Goal: Browse casually: Explore the website without a specific task or goal

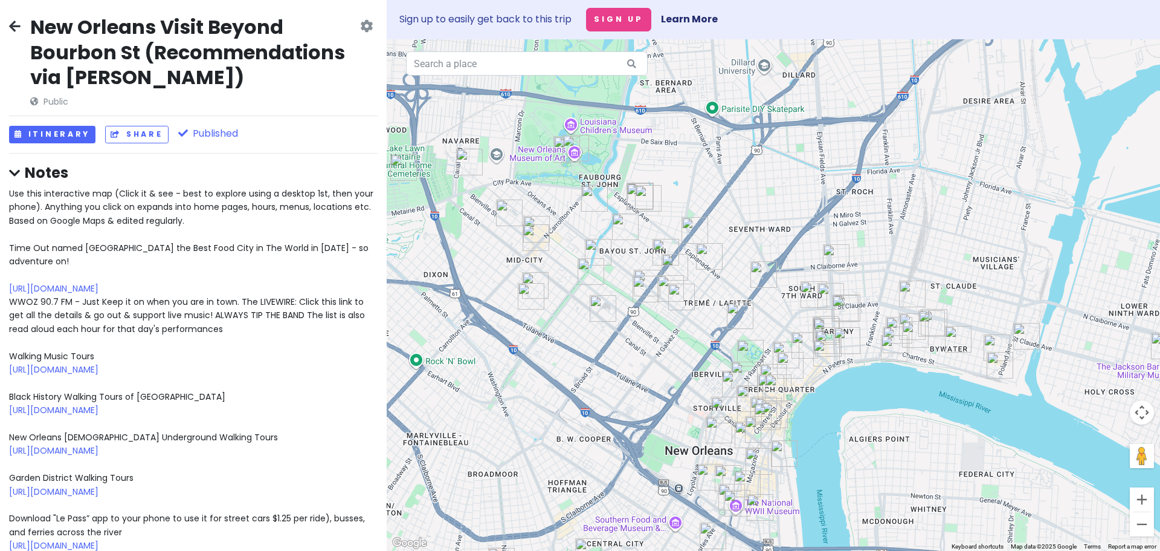
drag, startPoint x: 769, startPoint y: 293, endPoint x: 876, endPoint y: 241, distance: 118.1
click at [876, 241] on div at bounding box center [774, 294] width 774 height 511
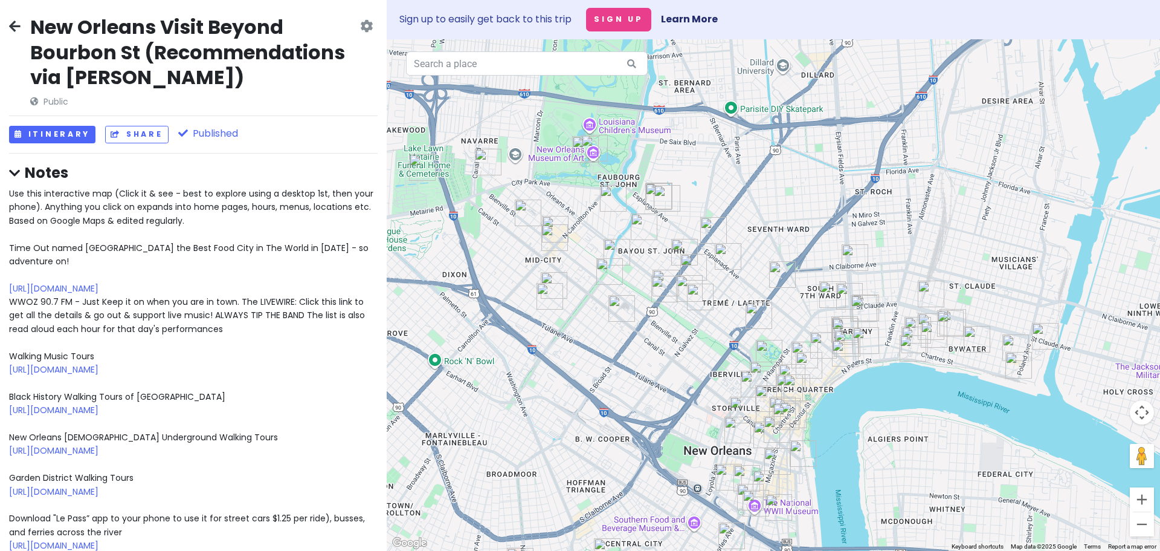
drag, startPoint x: 482, startPoint y: 354, endPoint x: 503, endPoint y: 354, distance: 21.2
click at [503, 354] on div at bounding box center [774, 294] width 774 height 511
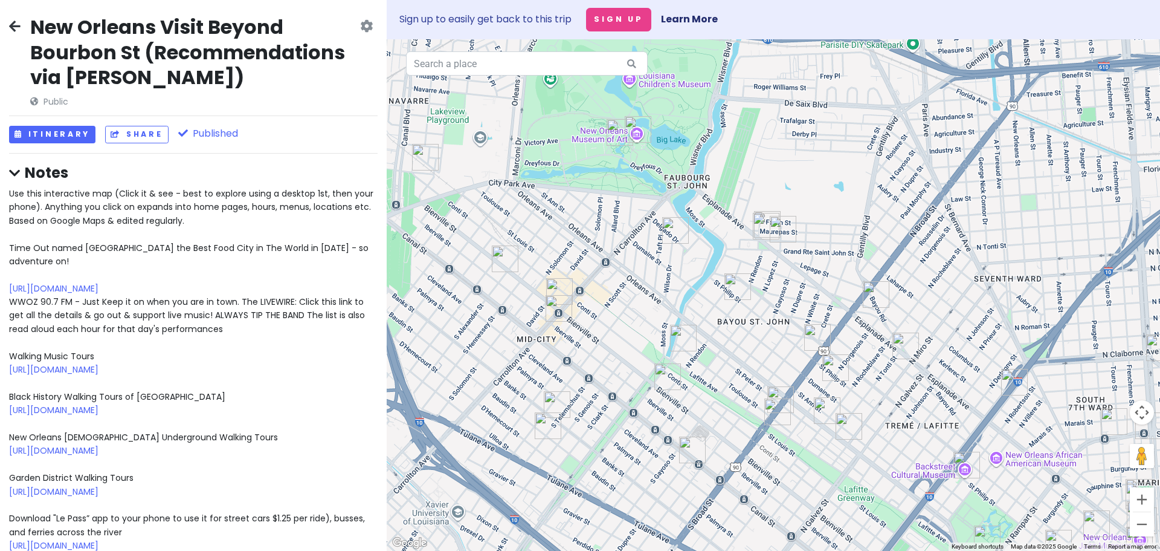
drag, startPoint x: 555, startPoint y: 241, endPoint x: 636, endPoint y: 284, distance: 91.9
click at [636, 284] on div at bounding box center [774, 294] width 774 height 511
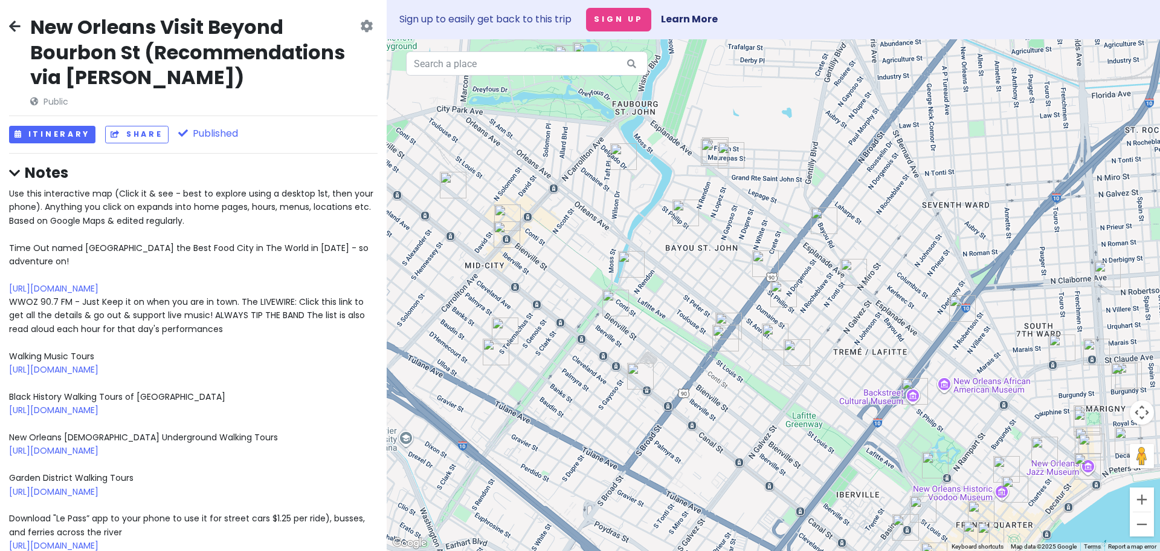
drag, startPoint x: 875, startPoint y: 330, endPoint x: 818, endPoint y: 252, distance: 96.8
click at [818, 252] on div at bounding box center [774, 294] width 774 height 511
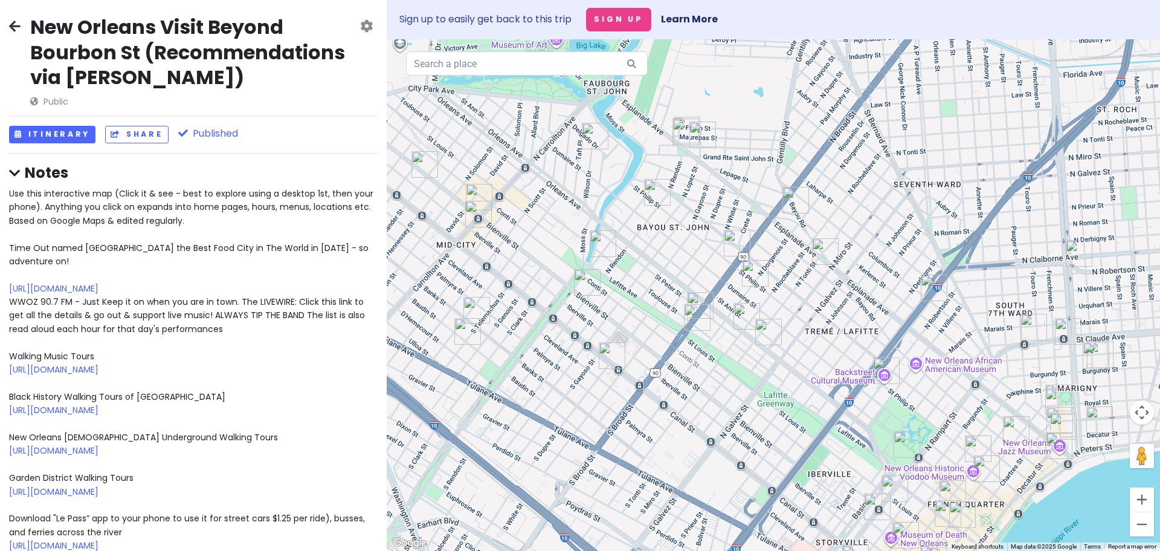
drag, startPoint x: 930, startPoint y: 302, endPoint x: 899, endPoint y: 280, distance: 38.1
click at [899, 280] on div at bounding box center [774, 294] width 774 height 511
click at [735, 241] on img "Sweet Soulfood" at bounding box center [737, 241] width 27 height 27
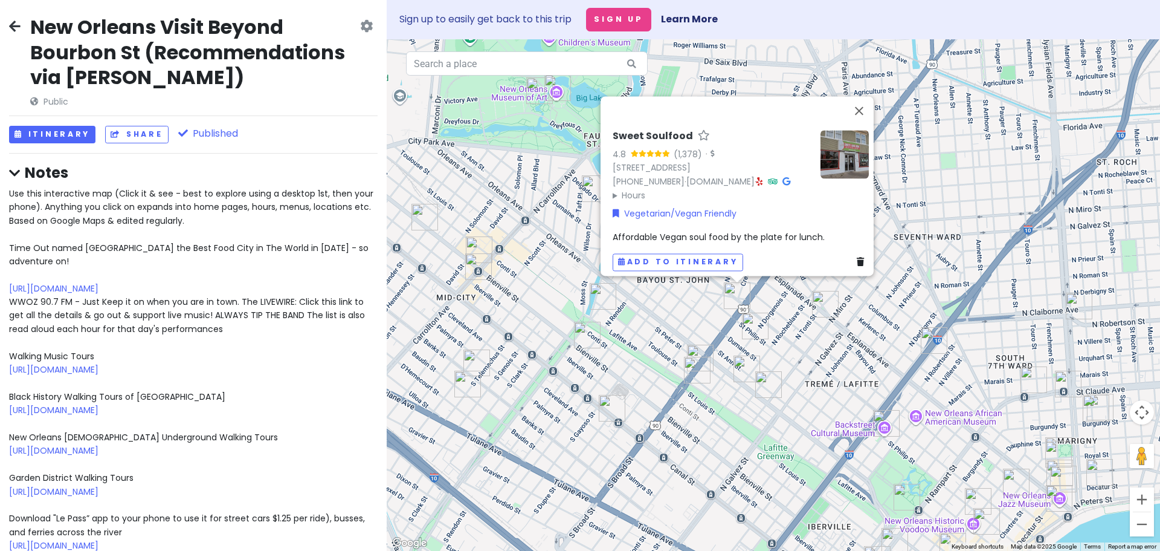
click at [847, 131] on img at bounding box center [845, 155] width 48 height 48
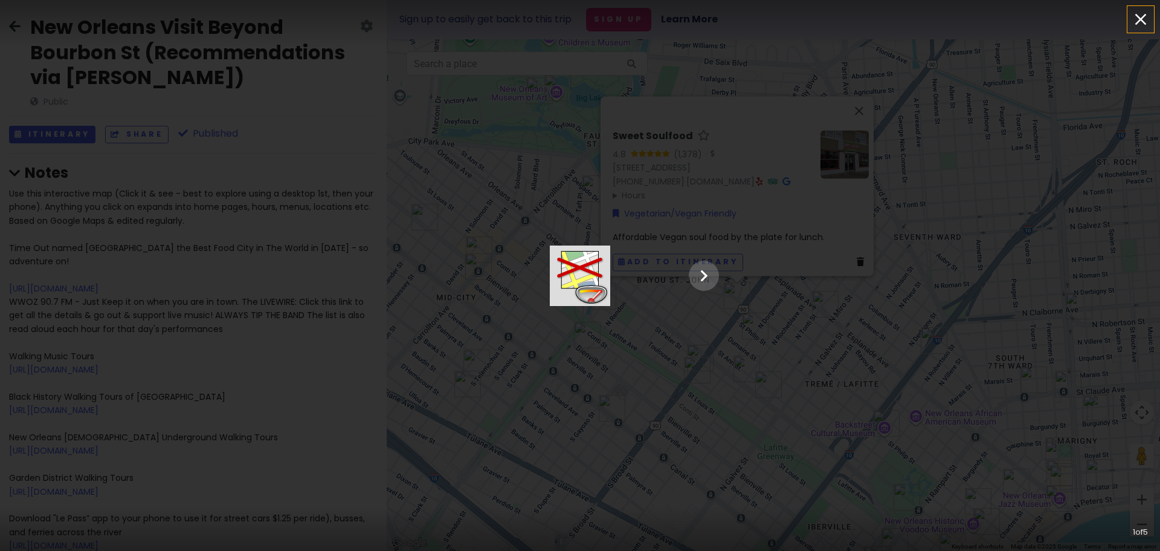
click at [1145, 18] on icon "button" at bounding box center [1140, 19] width 19 height 19
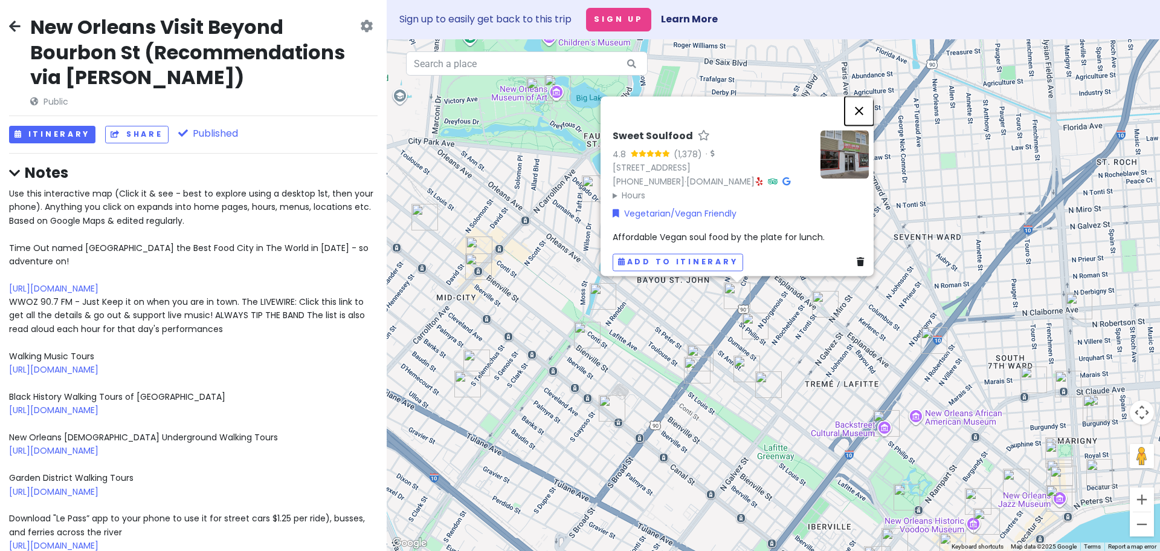
click at [864, 97] on button "Close" at bounding box center [859, 111] width 29 height 29
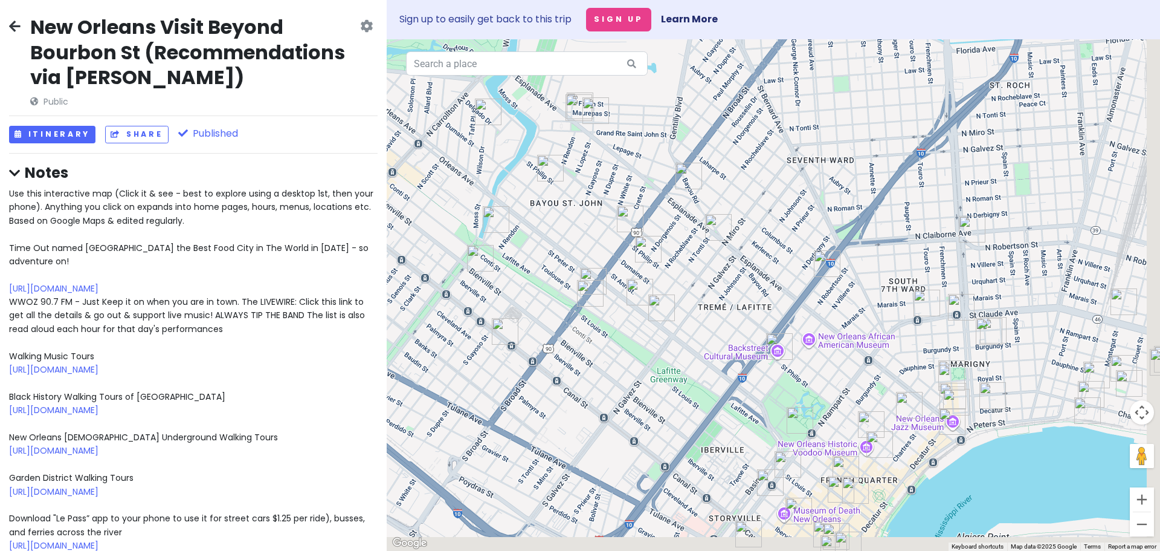
drag, startPoint x: 944, startPoint y: 292, endPoint x: 837, endPoint y: 215, distance: 131.7
click at [837, 215] on div at bounding box center [774, 294] width 774 height 511
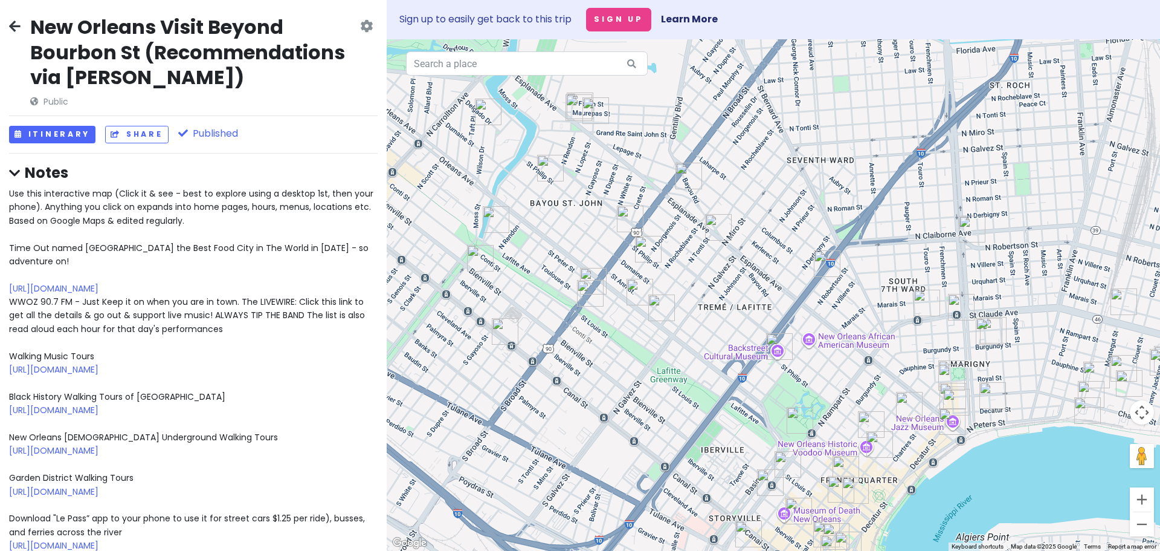
click at [969, 230] on img "Melba's Poboys" at bounding box center [972, 229] width 27 height 27
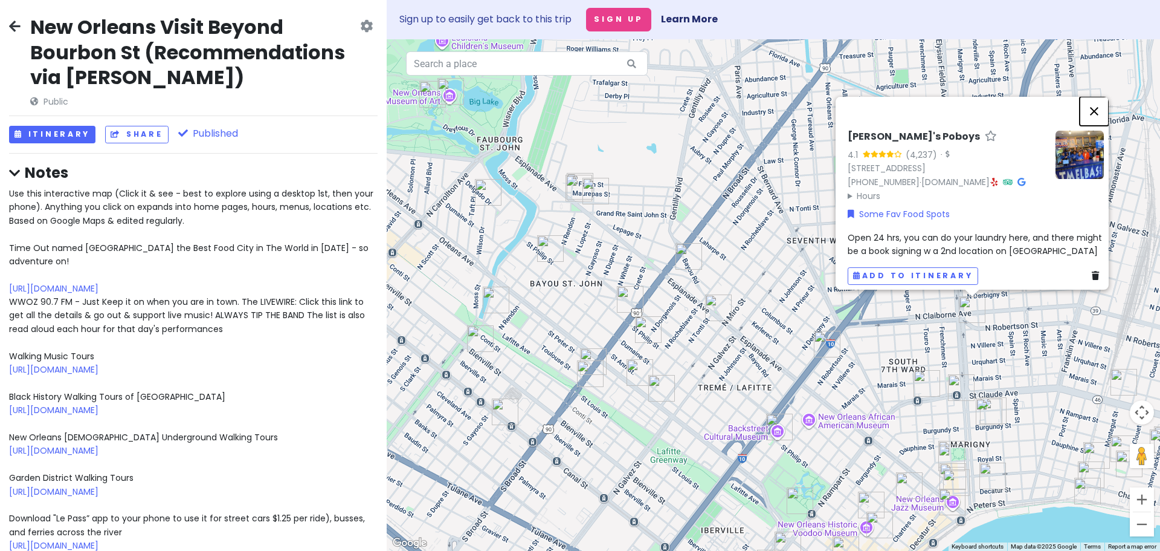
click at [1099, 97] on button "Close" at bounding box center [1094, 111] width 29 height 29
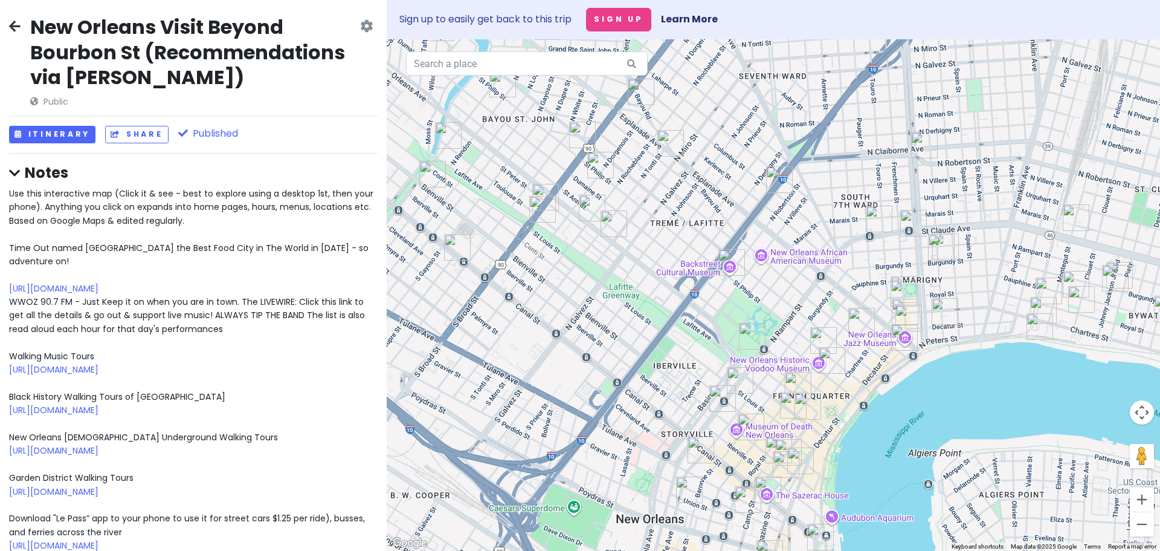
drag, startPoint x: 1001, startPoint y: 389, endPoint x: 953, endPoint y: 224, distance: 172.4
click at [953, 224] on div at bounding box center [774, 294] width 774 height 511
click at [939, 312] on img "Paladar 511" at bounding box center [945, 311] width 27 height 27
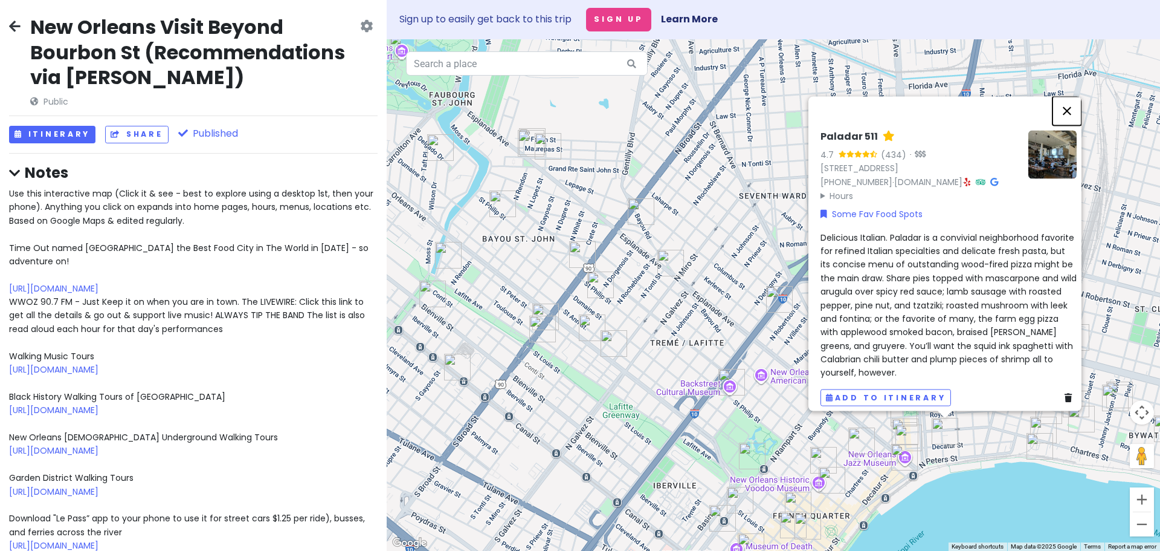
click at [1073, 97] on button "Close" at bounding box center [1067, 111] width 29 height 29
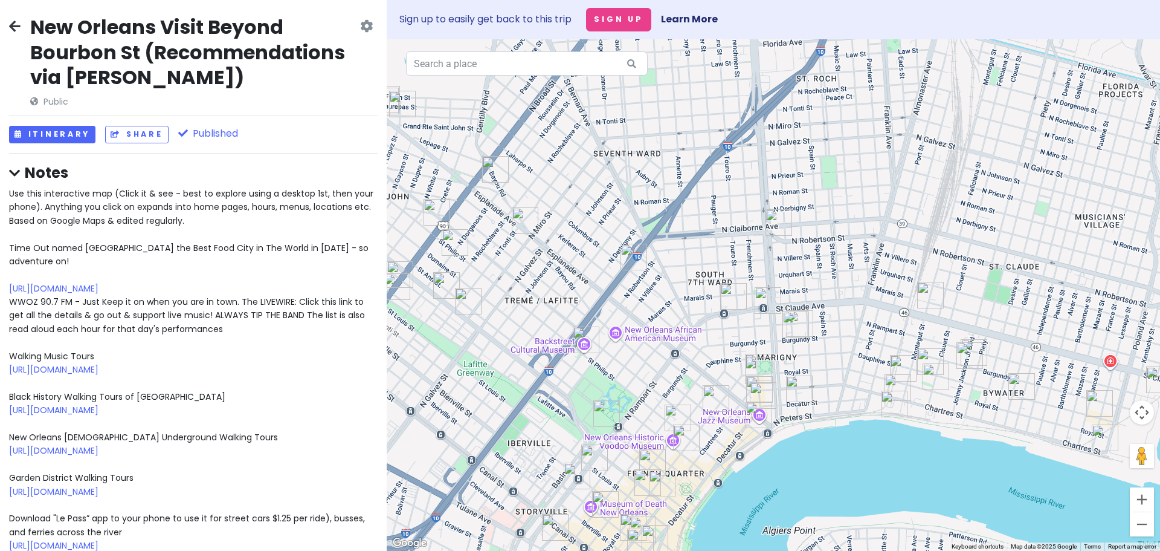
drag, startPoint x: 1075, startPoint y: 354, endPoint x: 920, endPoint y: 311, distance: 160.7
click at [920, 311] on div at bounding box center [774, 294] width 774 height 511
click at [1018, 386] on img "Bywater Bakery" at bounding box center [1022, 386] width 27 height 27
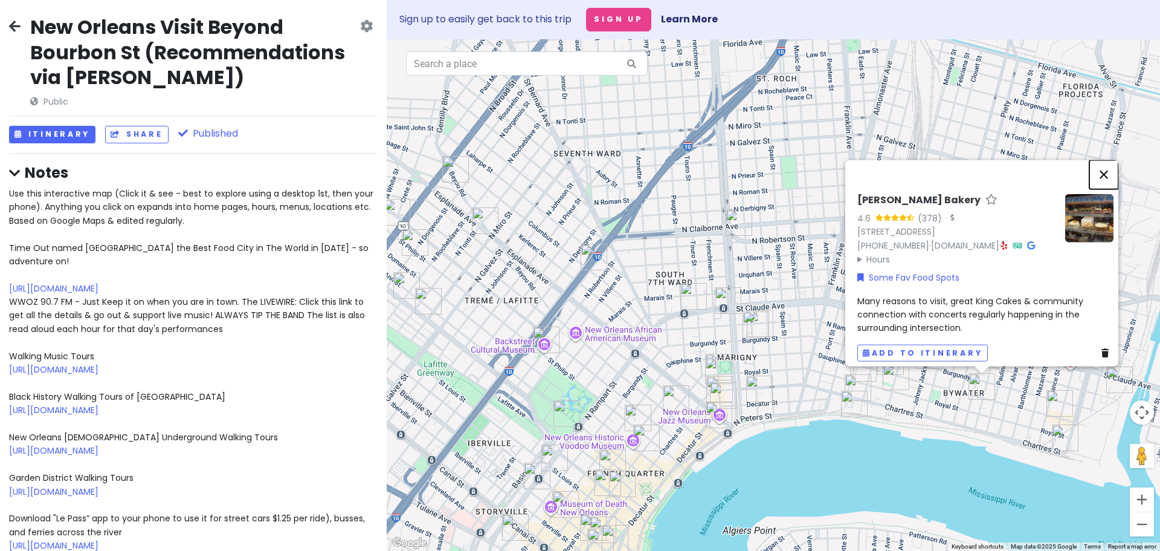
click at [1107, 160] on button "Close" at bounding box center [1104, 174] width 29 height 29
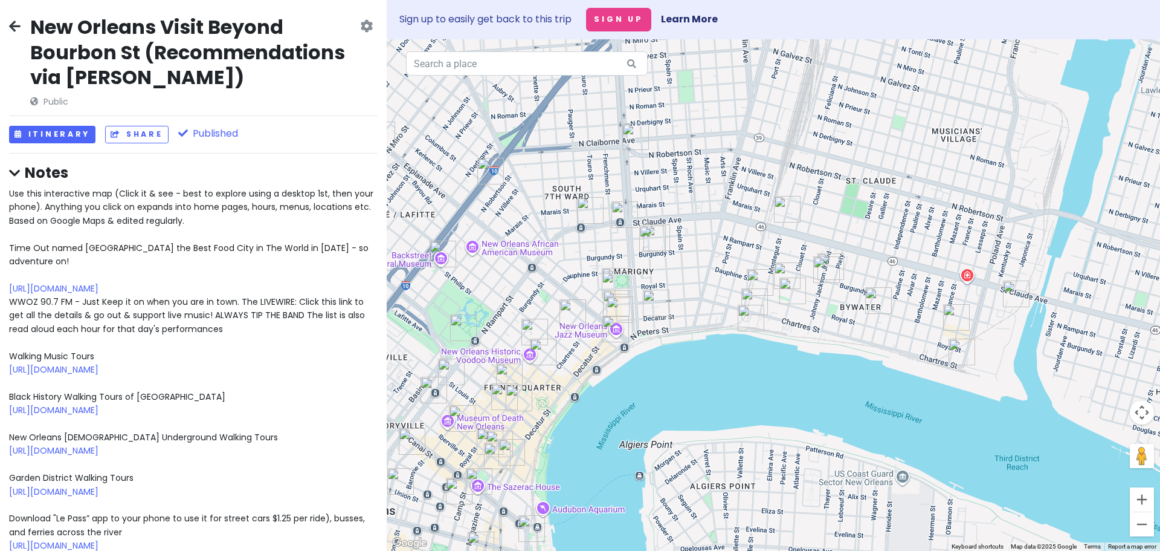
drag, startPoint x: 995, startPoint y: 354, endPoint x: 889, endPoint y: 265, distance: 138.2
click at [889, 265] on div at bounding box center [774, 294] width 774 height 511
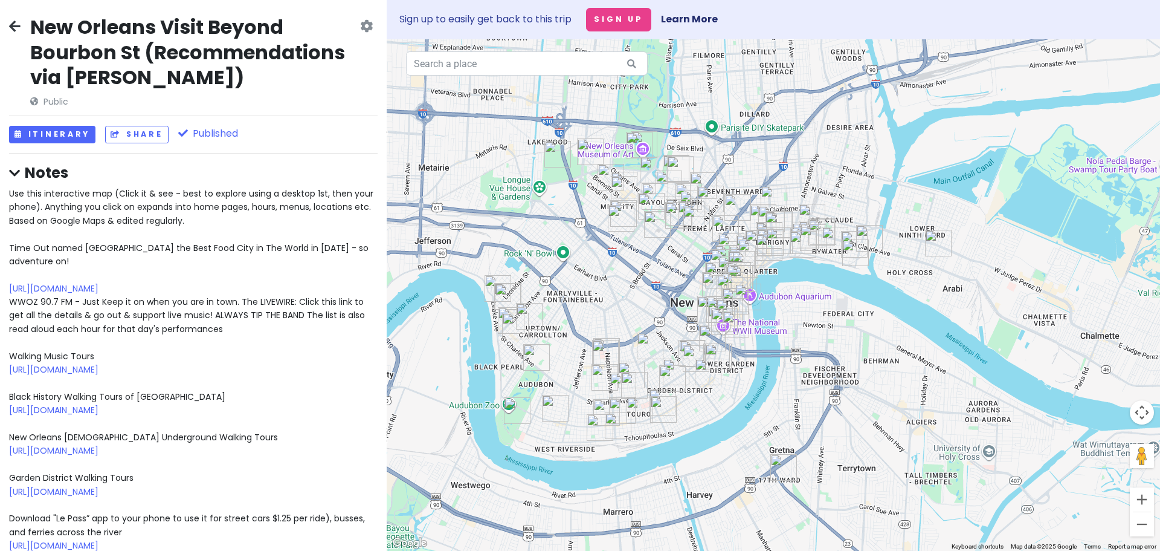
click at [937, 240] on img "House of Dance & Feathers" at bounding box center [938, 243] width 27 height 27
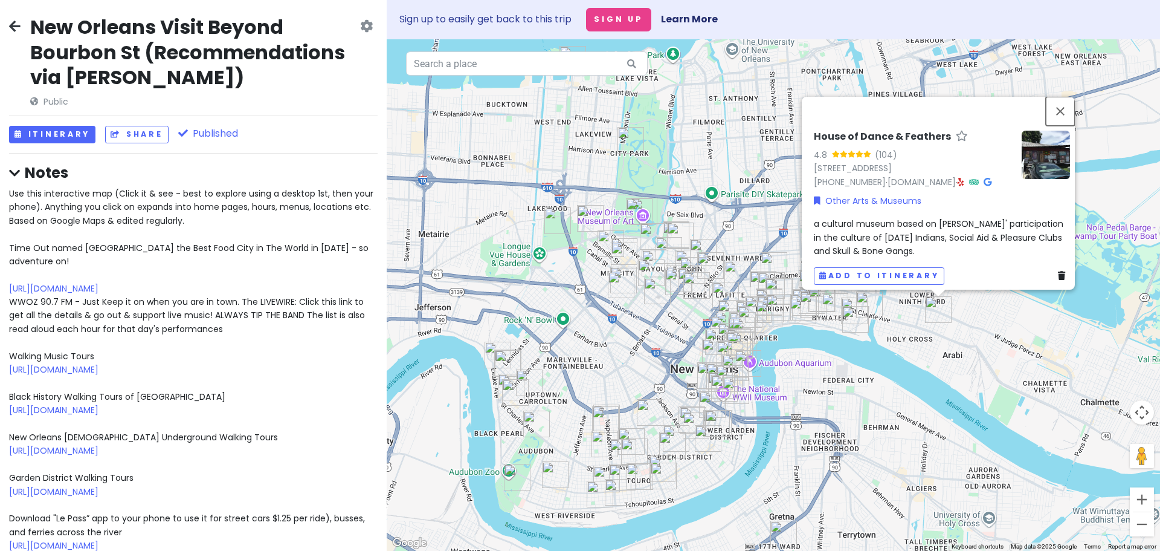
click at [1066, 97] on button "Close" at bounding box center [1060, 111] width 29 height 29
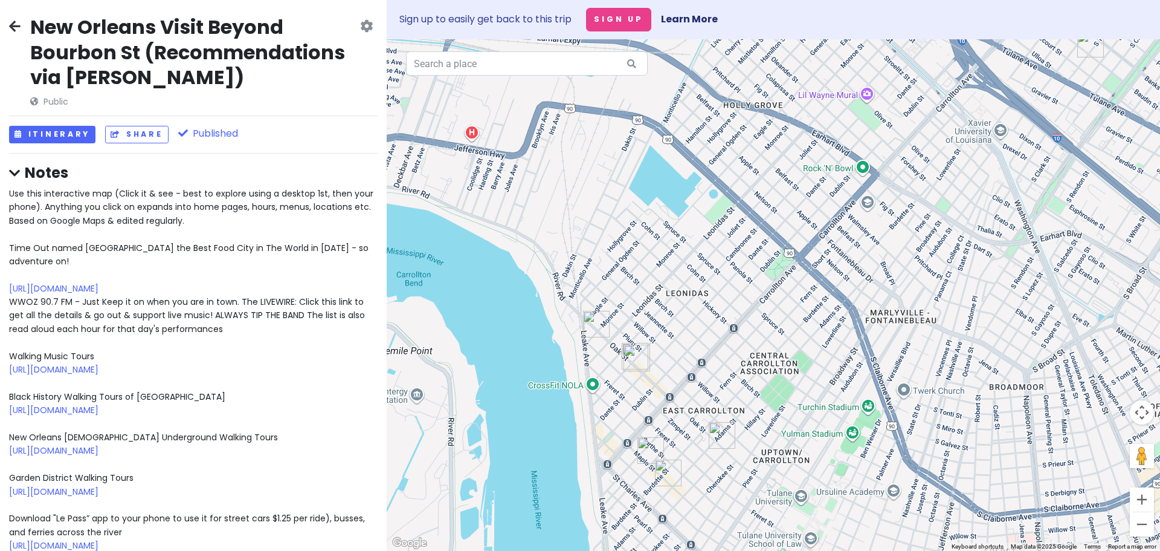
click at [594, 323] on img "Breads On Oak" at bounding box center [596, 324] width 27 height 27
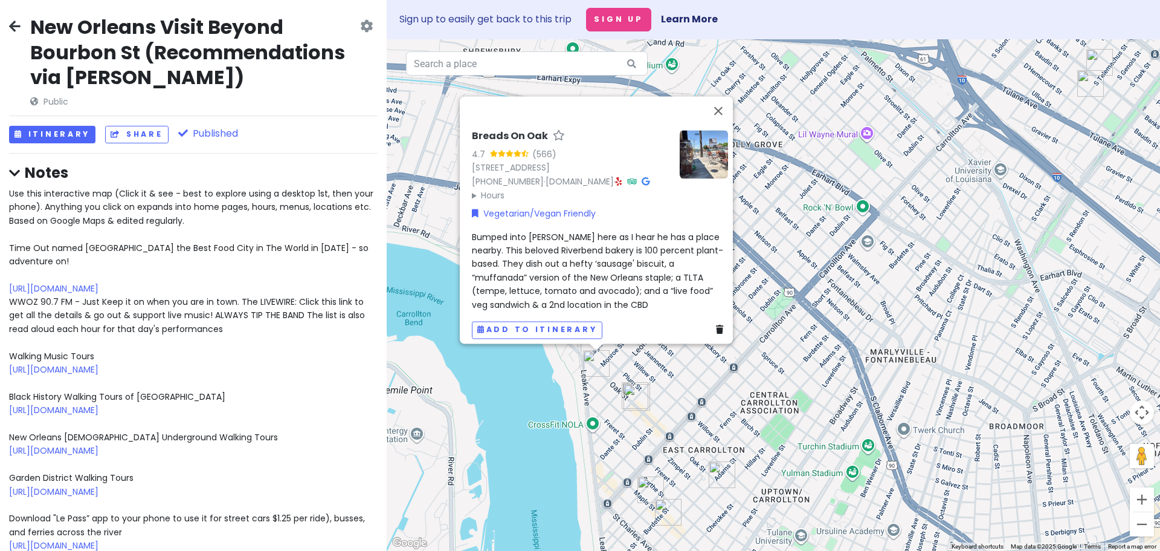
click at [649, 486] on img "Satsuma Café" at bounding box center [651, 489] width 27 height 27
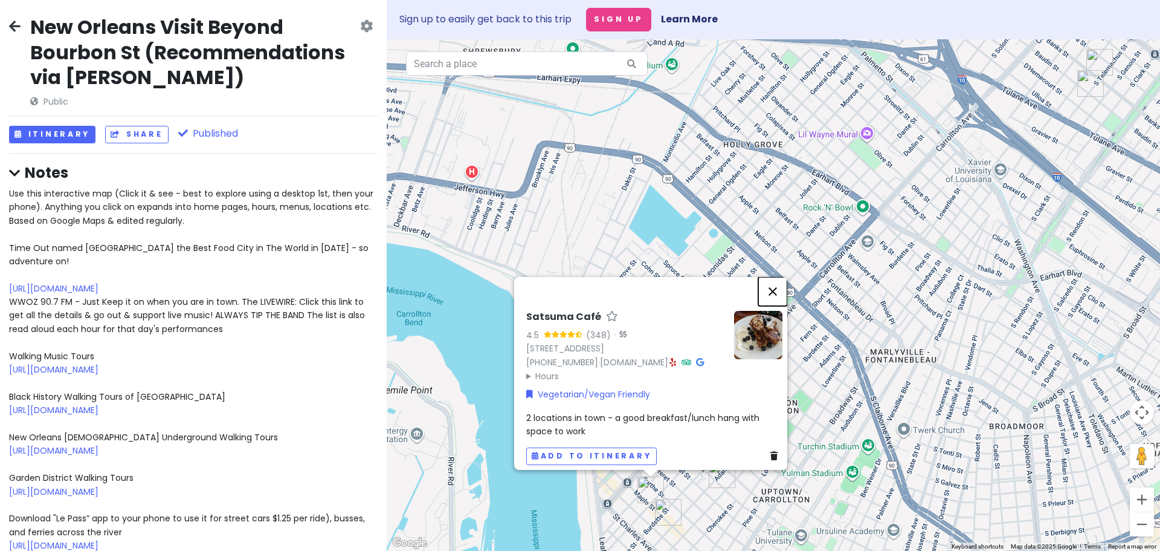
click at [778, 277] on button "Close" at bounding box center [773, 291] width 29 height 29
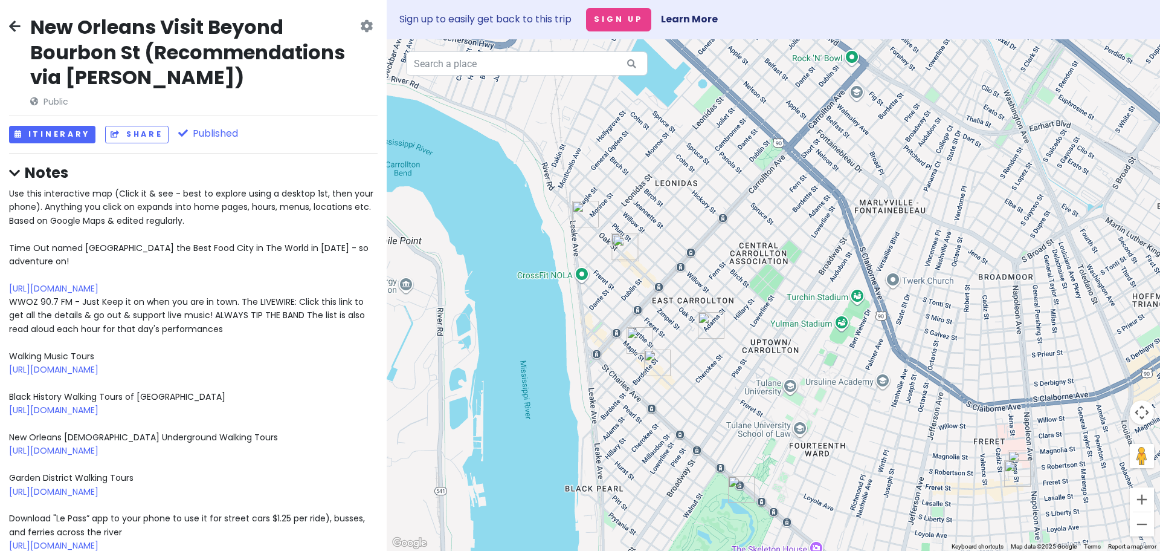
drag, startPoint x: 844, startPoint y: 444, endPoint x: 832, endPoint y: 294, distance: 150.4
click at [832, 294] on div at bounding box center [774, 294] width 774 height 511
click at [655, 358] on img "Chais Delachaise" at bounding box center [658, 362] width 27 height 27
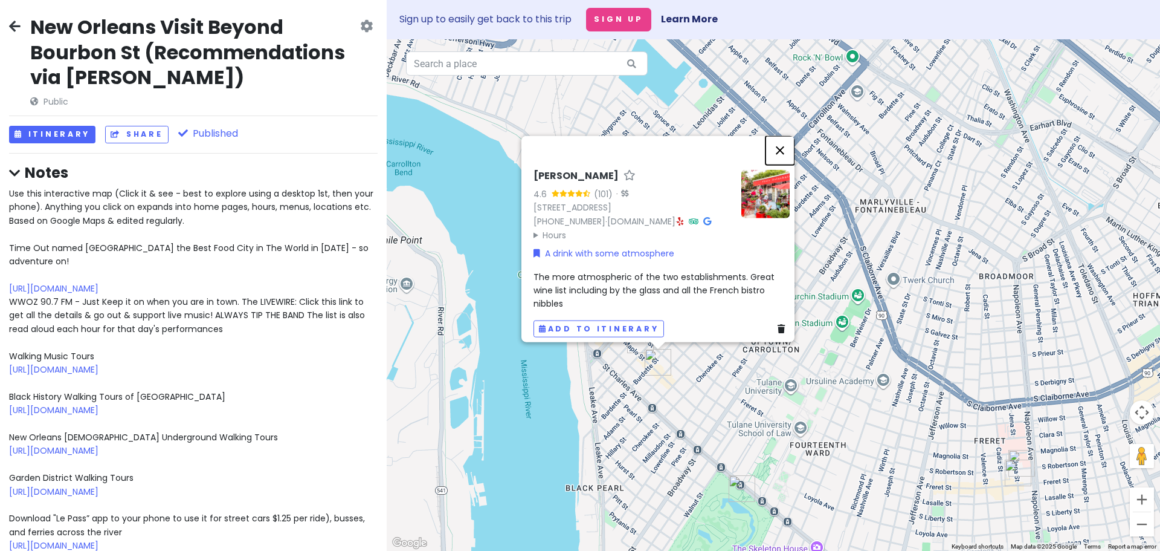
click at [788, 136] on button "Close" at bounding box center [780, 150] width 29 height 29
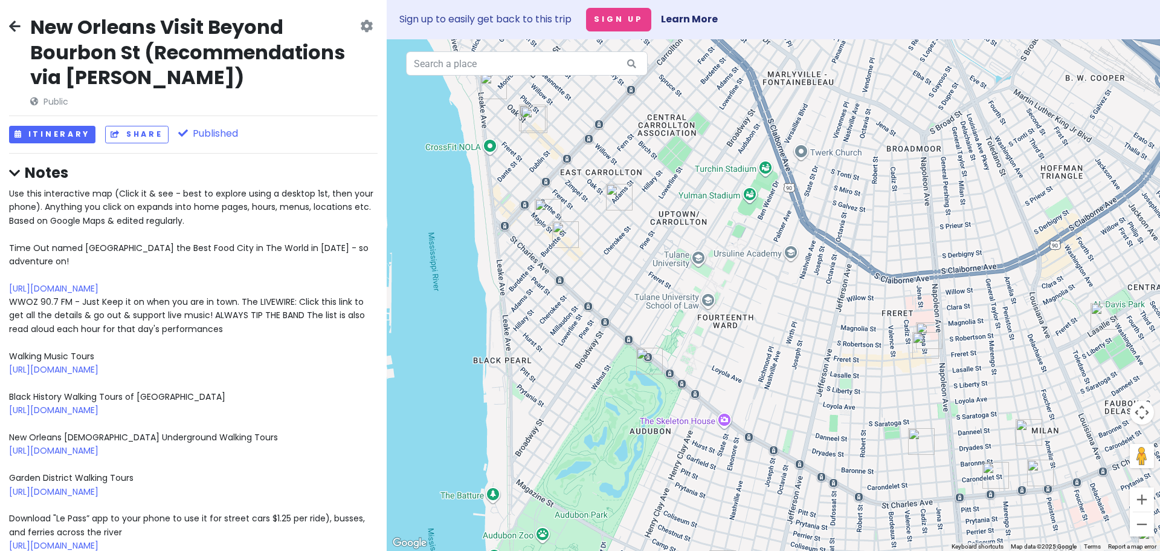
drag, startPoint x: 828, startPoint y: 388, endPoint x: 731, endPoint y: 257, distance: 162.8
click at [731, 257] on div at bounding box center [774, 294] width 774 height 511
click at [924, 341] on img "The High Hat Cafe" at bounding box center [926, 345] width 27 height 27
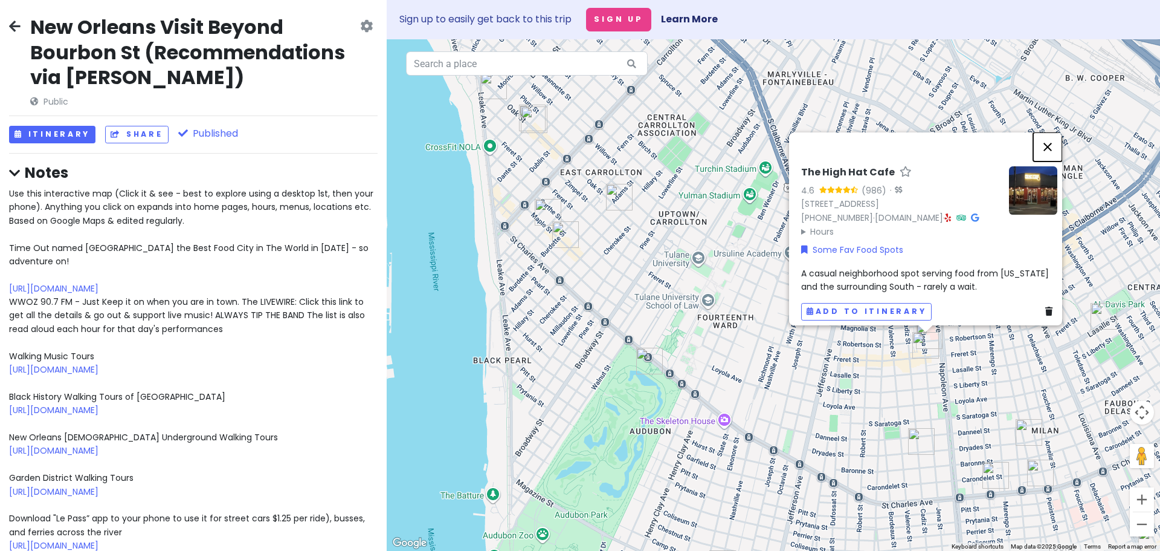
click at [1052, 135] on button "Close" at bounding box center [1048, 146] width 29 height 29
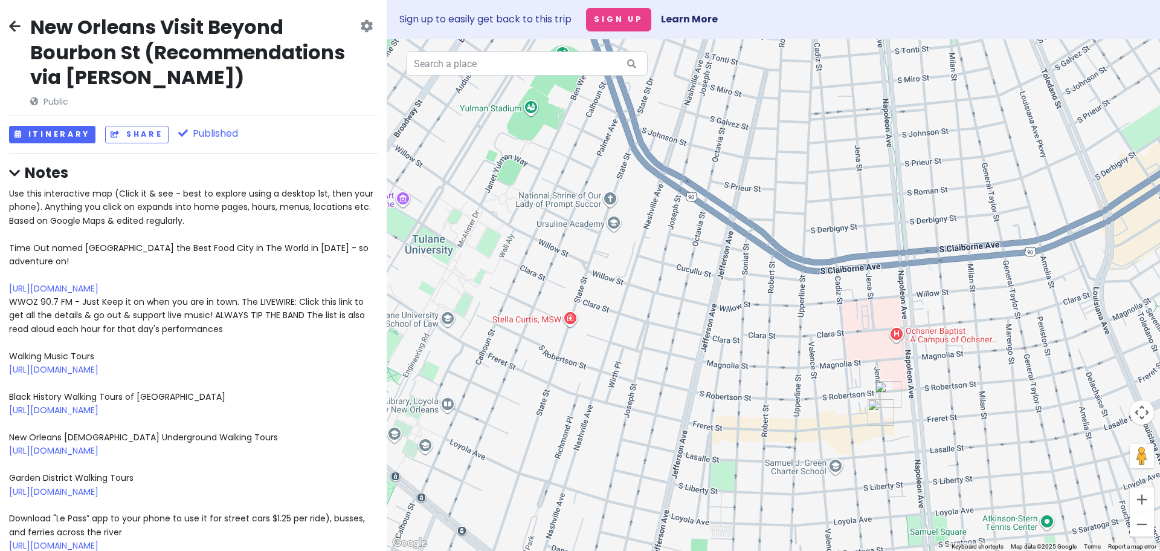
click at [888, 389] on img "BEARCAT CAFE" at bounding box center [888, 394] width 27 height 27
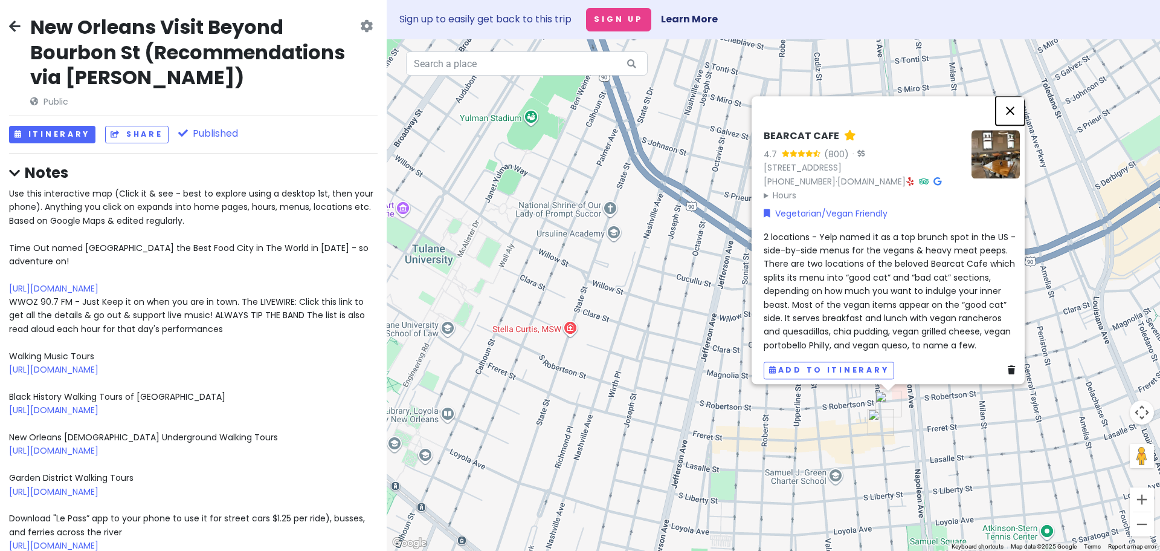
click at [1014, 96] on button "Close" at bounding box center [1010, 110] width 29 height 29
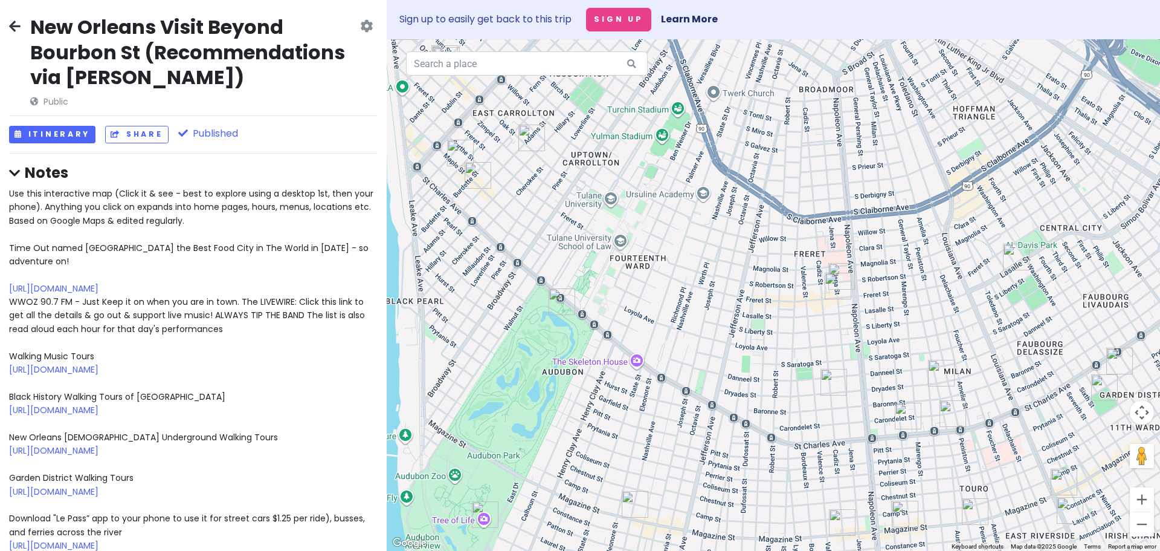
drag, startPoint x: 954, startPoint y: 402, endPoint x: 870, endPoint y: 282, distance: 146.7
click at [870, 282] on div at bounding box center [774, 294] width 774 height 511
click at [833, 381] on img "French Truck Coffee" at bounding box center [834, 382] width 27 height 27
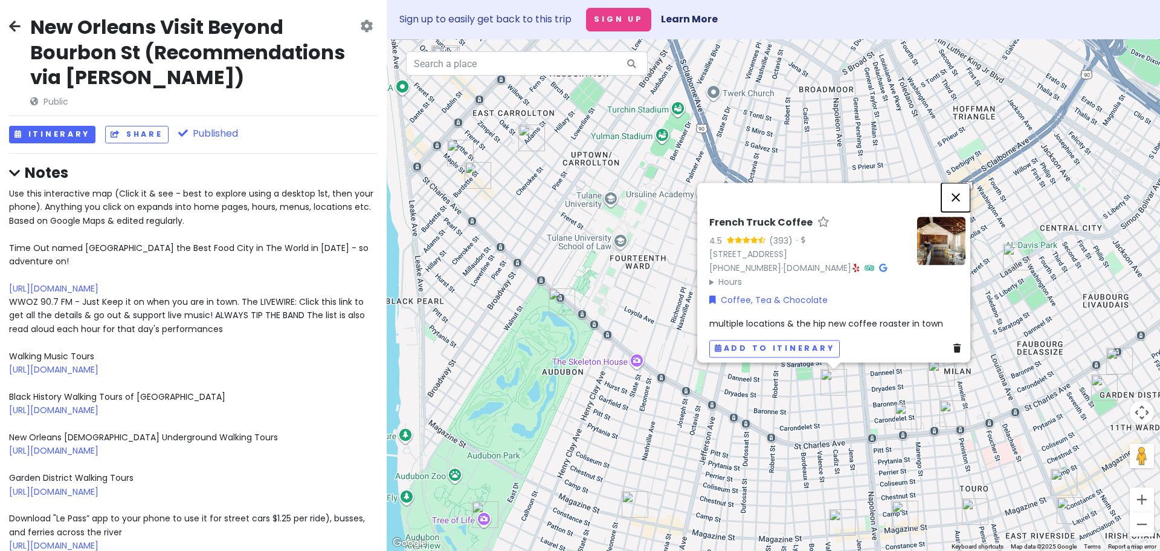
click at [967, 183] on button "Close" at bounding box center [956, 197] width 29 height 29
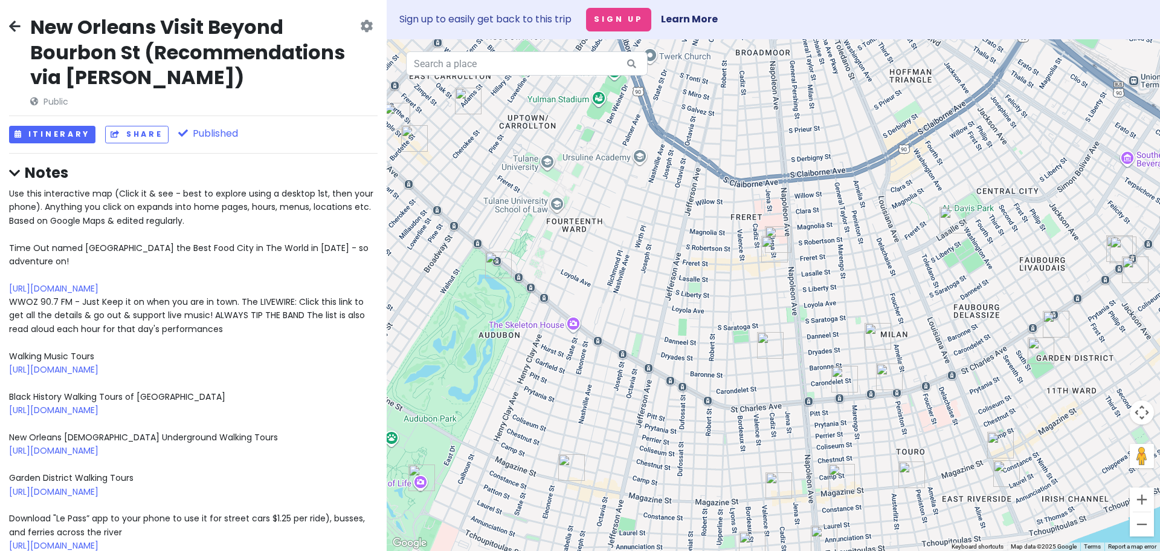
drag, startPoint x: 907, startPoint y: 368, endPoint x: 841, endPoint y: 329, distance: 77.2
click at [841, 329] on div at bounding box center [774, 294] width 774 height 511
click at [772, 341] on img "French Truck Coffee" at bounding box center [770, 345] width 27 height 27
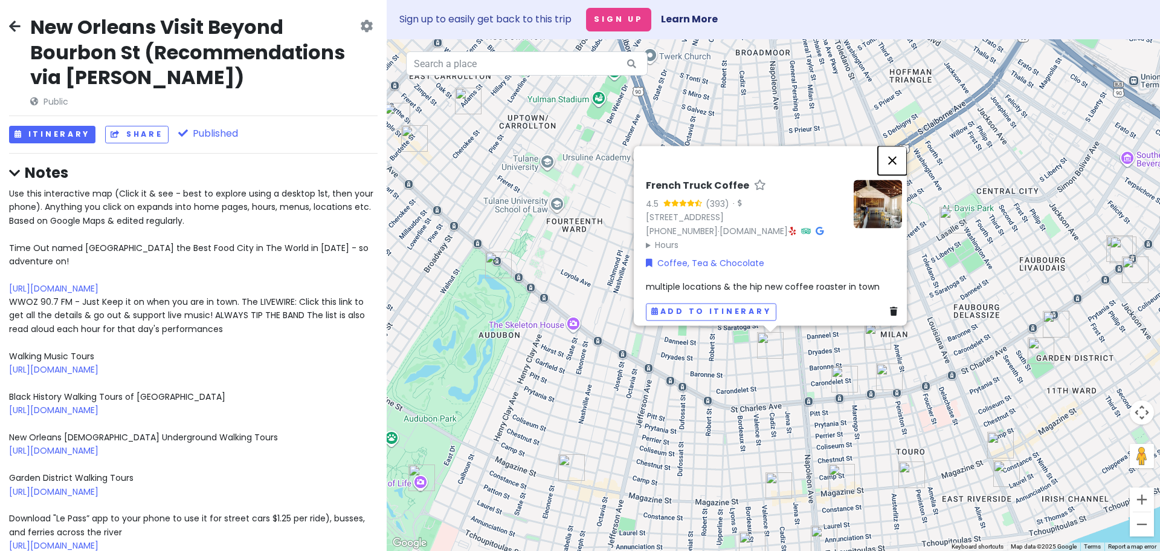
click at [898, 146] on button "Close" at bounding box center [892, 160] width 29 height 29
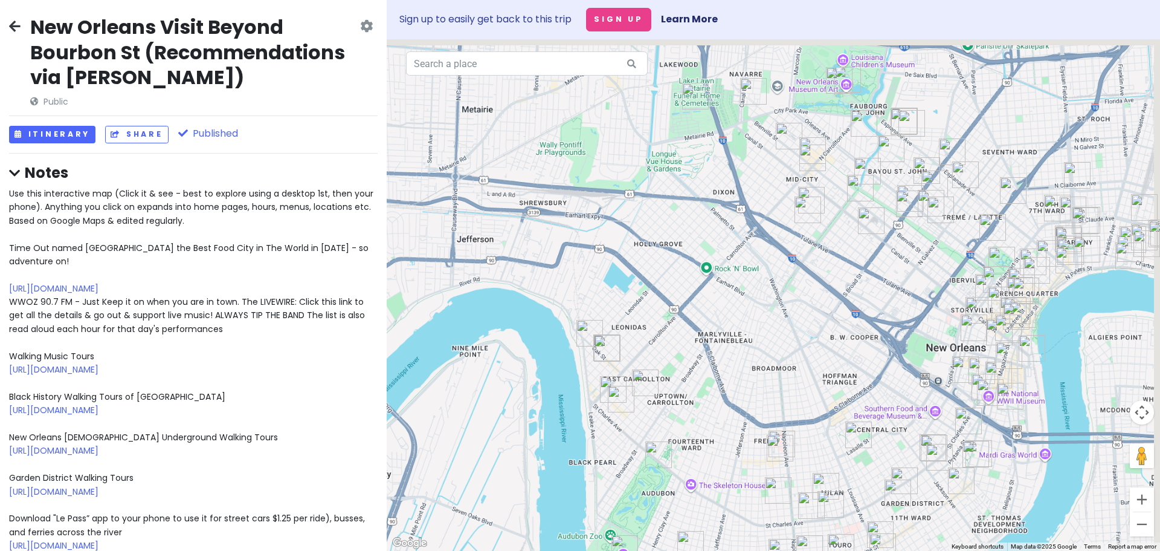
drag, startPoint x: 867, startPoint y: 271, endPoint x: 878, endPoint y: 400, distance: 128.6
click at [877, 398] on div at bounding box center [774, 294] width 774 height 511
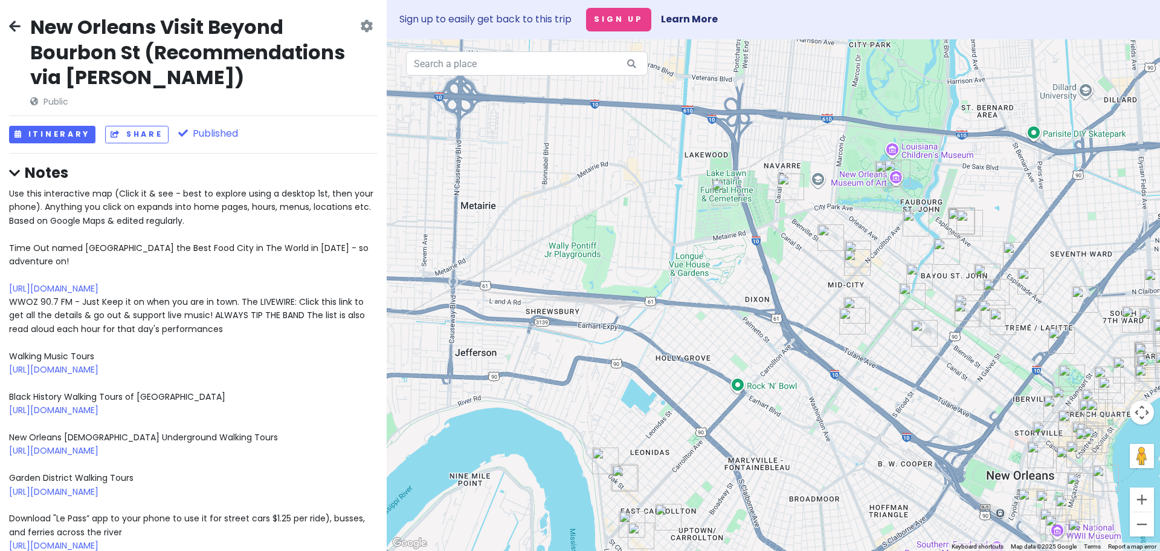
drag, startPoint x: 794, startPoint y: 207, endPoint x: 859, endPoint y: 262, distance: 85.4
click at [796, 233] on div at bounding box center [774, 294] width 774 height 511
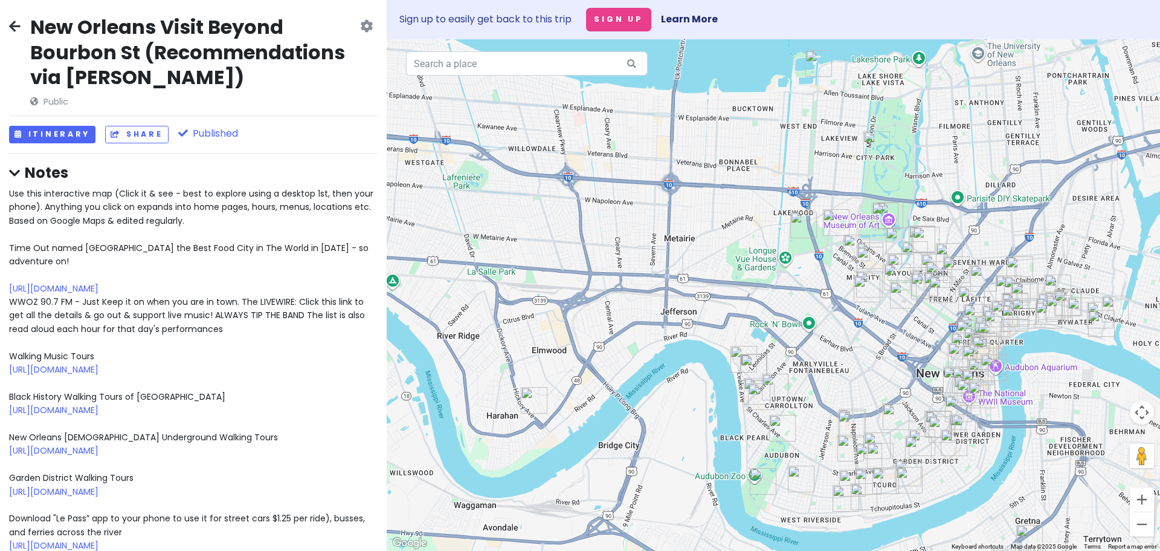
drag, startPoint x: 812, startPoint y: 316, endPoint x: 793, endPoint y: 307, distance: 21.4
click at [793, 307] on div at bounding box center [774, 294] width 774 height 511
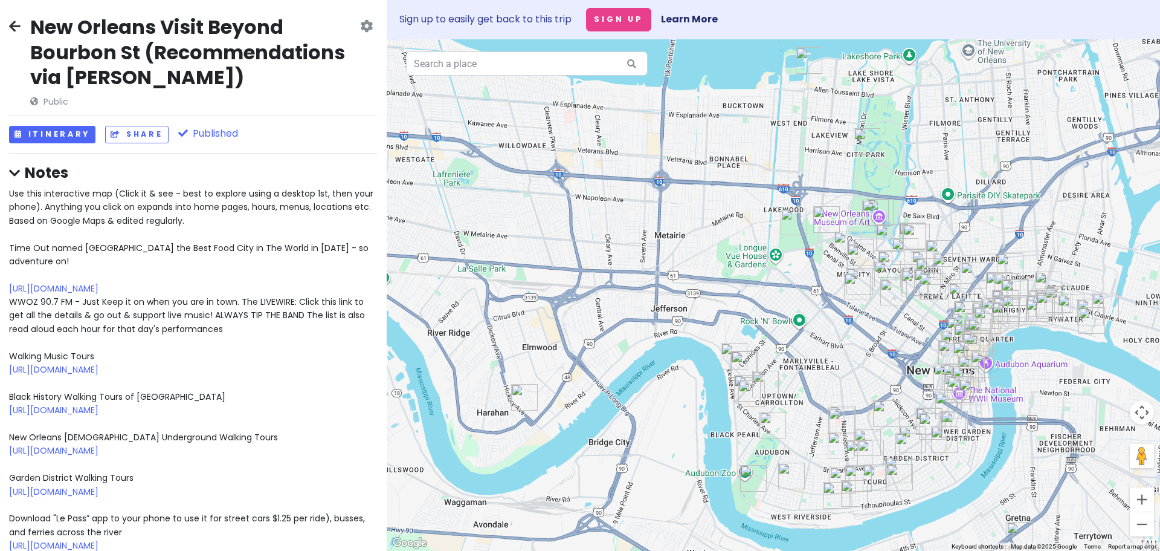
click at [748, 302] on div at bounding box center [774, 294] width 774 height 511
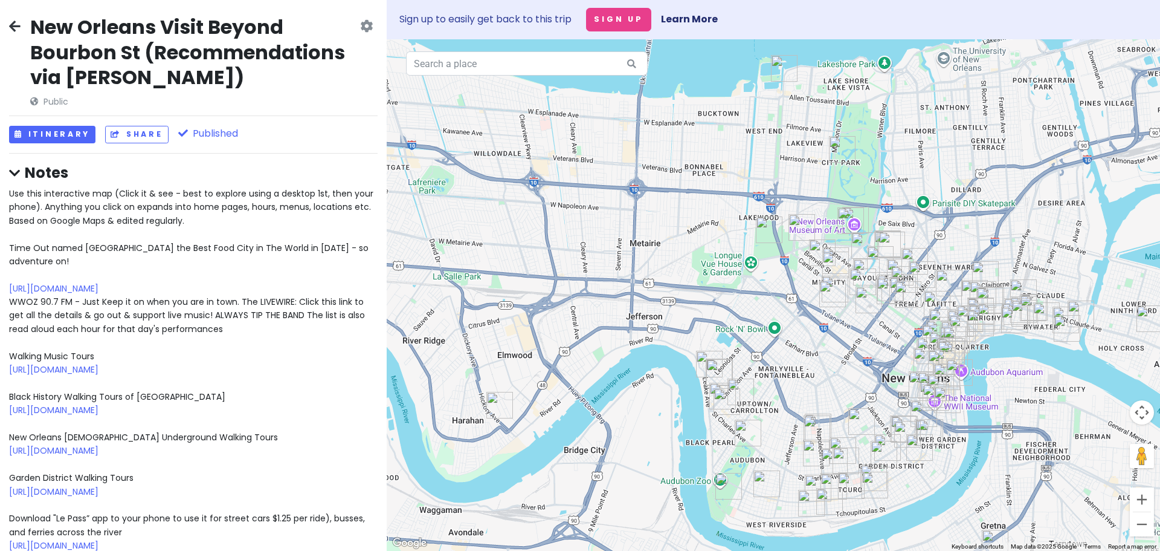
drag, startPoint x: 921, startPoint y: 173, endPoint x: 888, endPoint y: 173, distance: 32.0
click at [888, 173] on div at bounding box center [774, 294] width 774 height 511
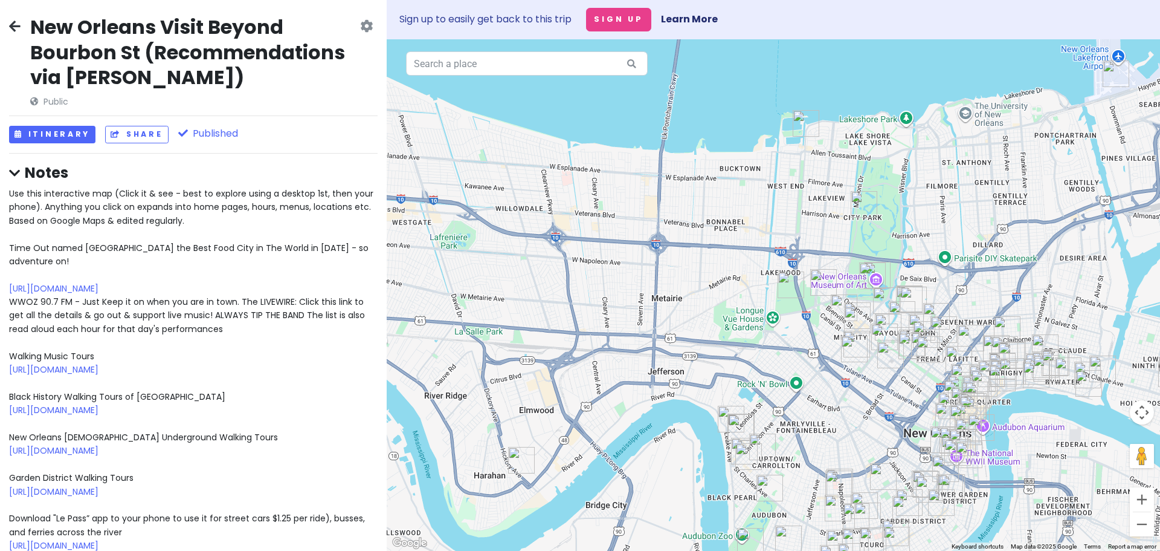
click at [862, 202] on img "City Park" at bounding box center [864, 204] width 27 height 27
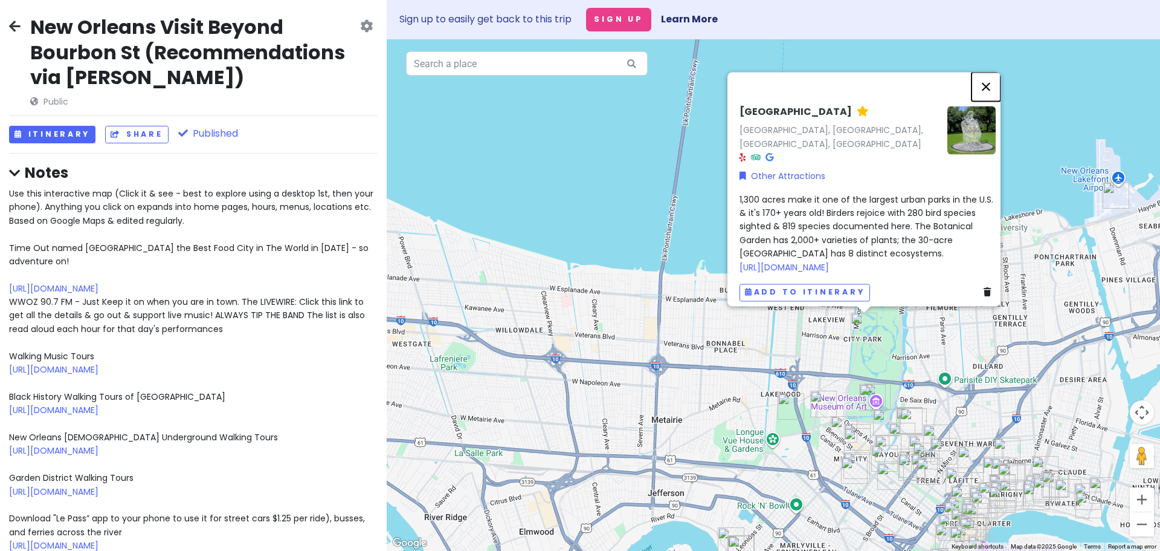
click at [992, 89] on button "Close" at bounding box center [986, 87] width 29 height 29
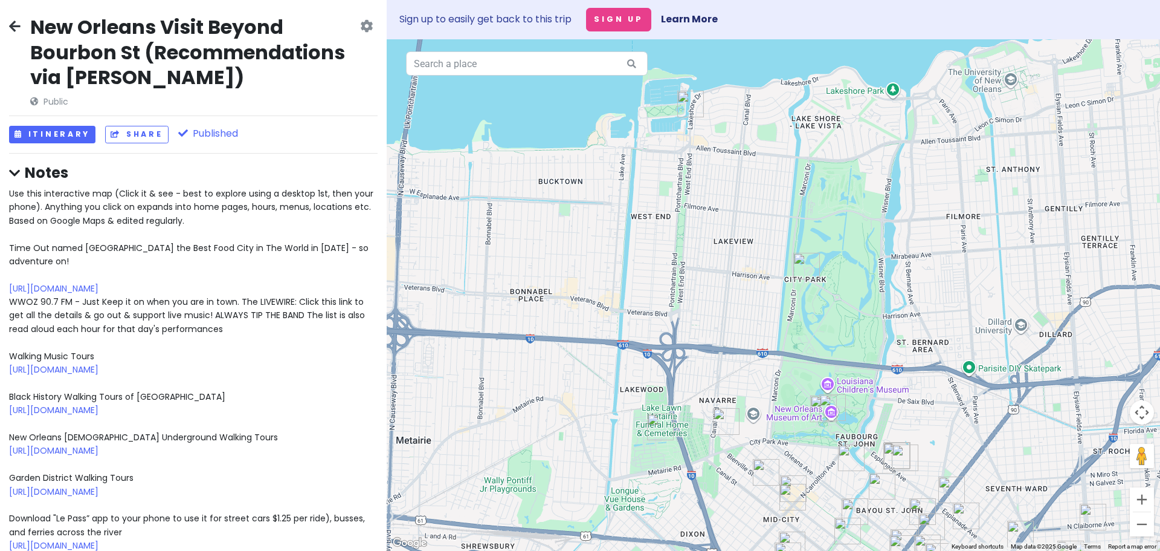
drag, startPoint x: 912, startPoint y: 384, endPoint x: 915, endPoint y: 313, distance: 71.4
click at [915, 313] on div at bounding box center [774, 294] width 774 height 511
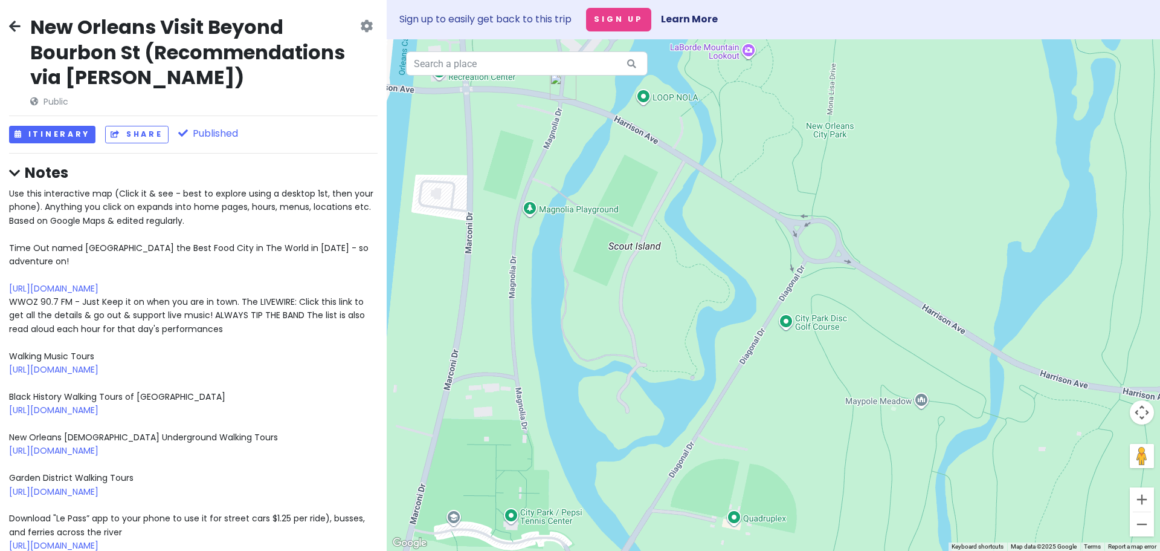
drag, startPoint x: 750, startPoint y: 310, endPoint x: 903, endPoint y: 334, distance: 154.8
click at [903, 334] on div at bounding box center [774, 294] width 774 height 511
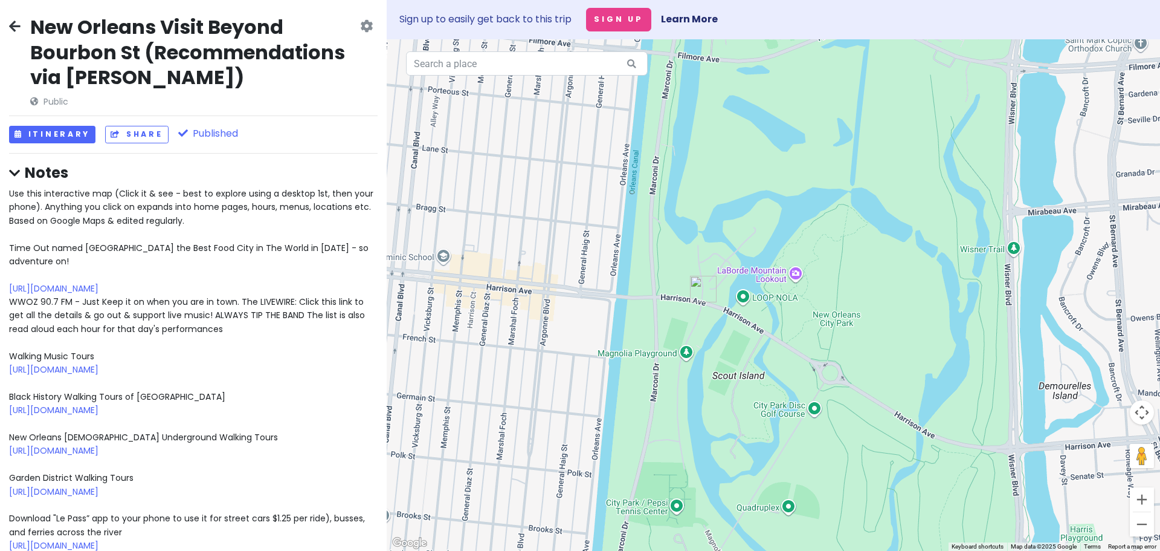
drag, startPoint x: 908, startPoint y: 349, endPoint x: 878, endPoint y: 436, distance: 91.6
click at [878, 436] on div at bounding box center [774, 294] width 774 height 511
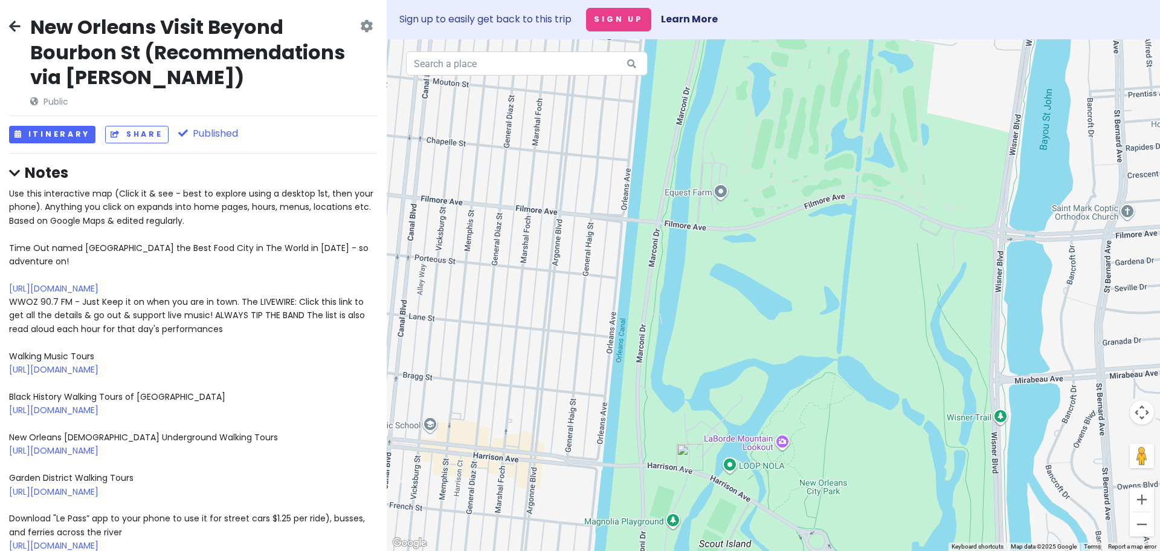
drag, startPoint x: 746, startPoint y: 135, endPoint x: 736, endPoint y: 305, distance: 170.8
click at [736, 305] on div at bounding box center [774, 294] width 774 height 511
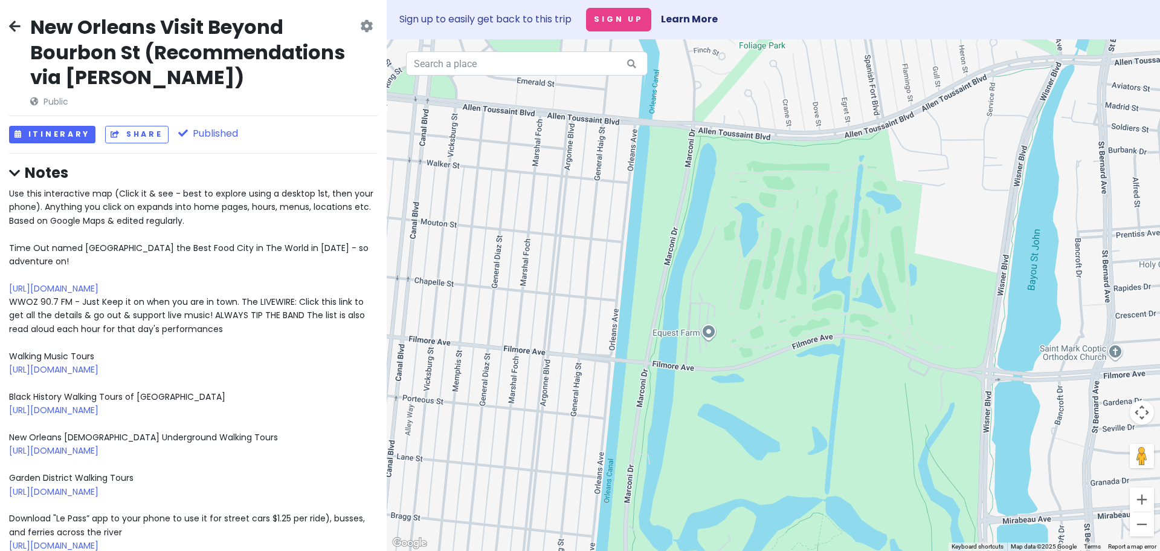
drag, startPoint x: 840, startPoint y: 150, endPoint x: 828, endPoint y: 294, distance: 144.4
click at [828, 294] on div at bounding box center [774, 294] width 774 height 511
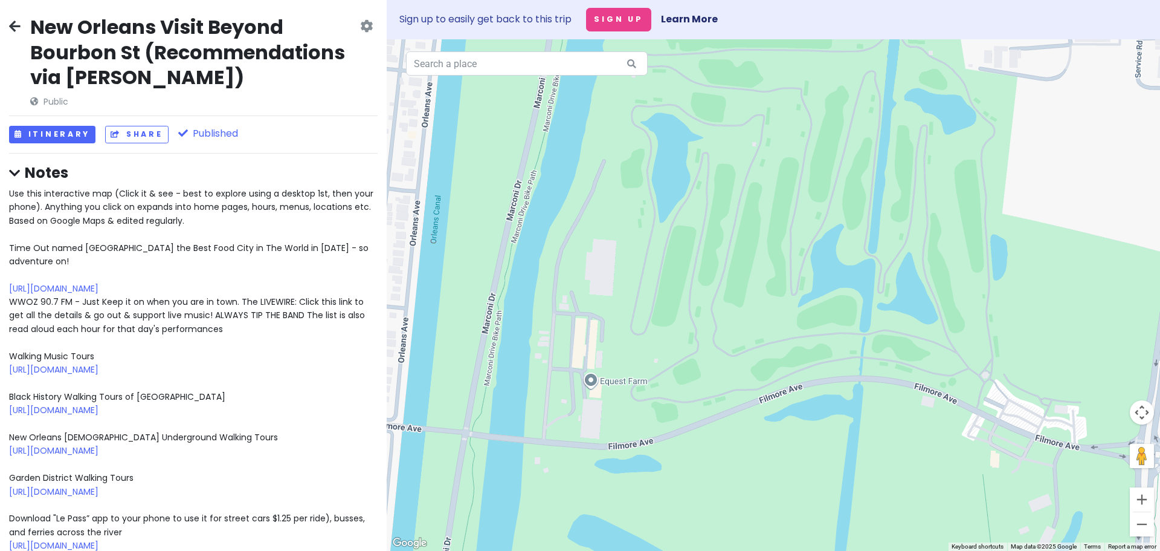
click at [772, 363] on div at bounding box center [774, 294] width 774 height 511
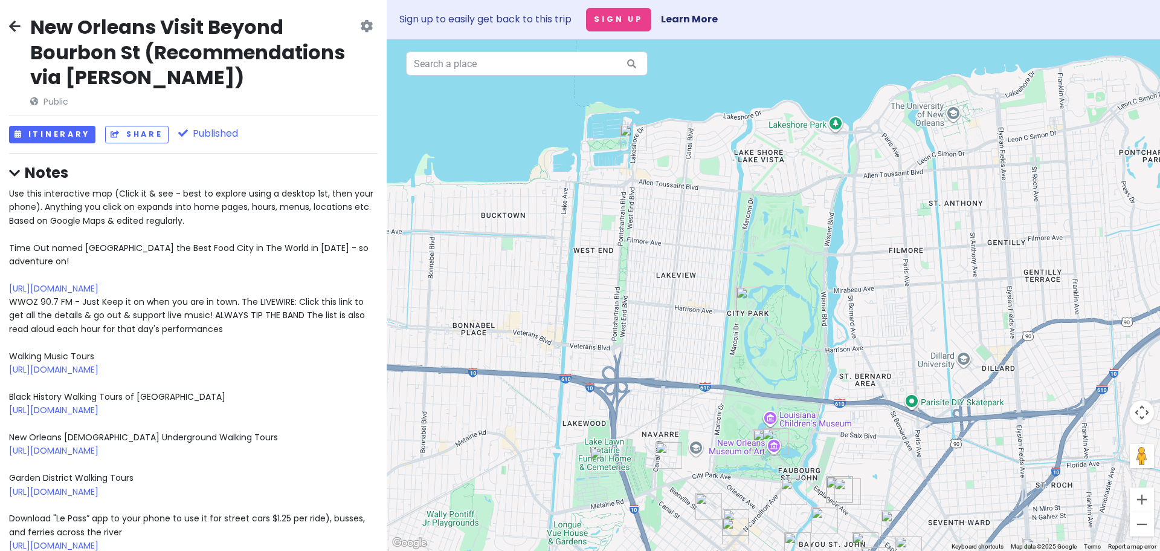
drag, startPoint x: 890, startPoint y: 428, endPoint x: 836, endPoint y: 285, distance: 152.4
click at [836, 285] on div at bounding box center [774, 294] width 774 height 511
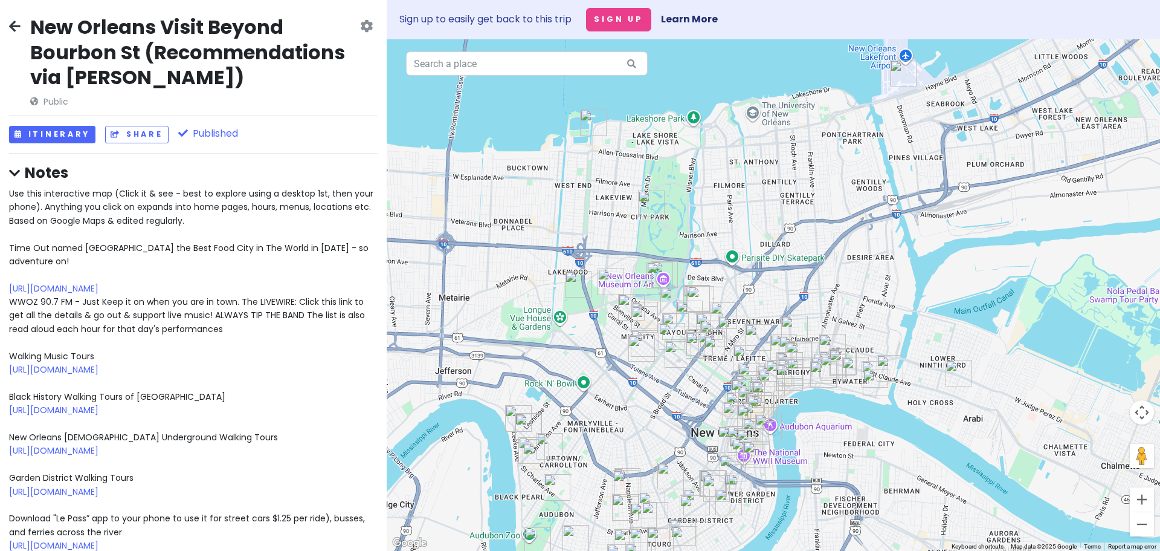
drag, startPoint x: 740, startPoint y: 229, endPoint x: 777, endPoint y: 228, distance: 37.5
click at [777, 228] on div at bounding box center [774, 294] width 774 height 511
